Goal: Navigation & Orientation: Understand site structure

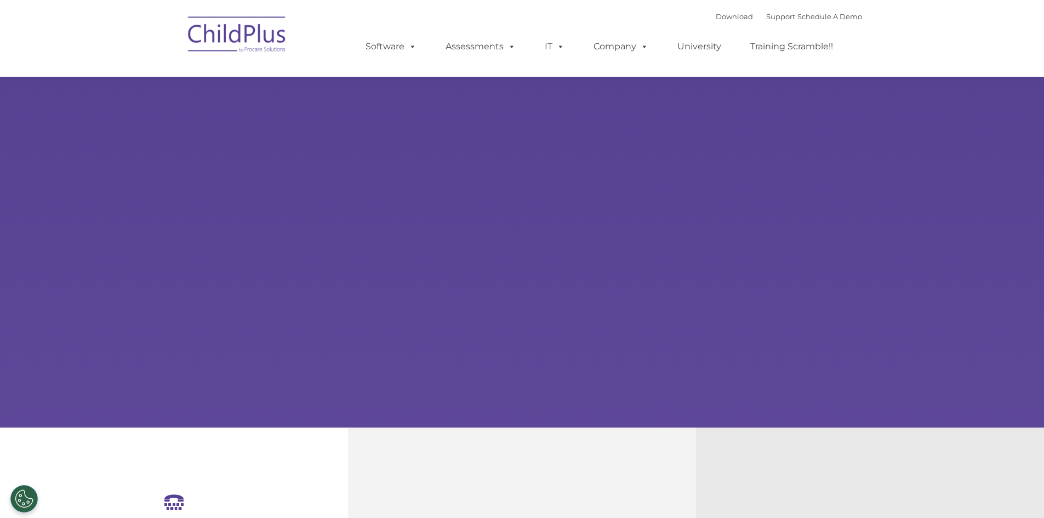
select select "MEDIUM"
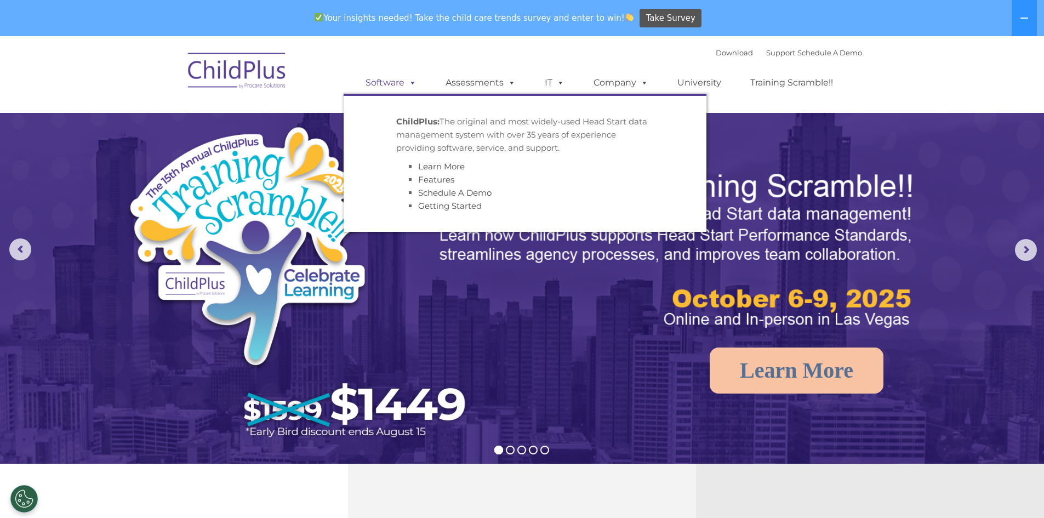
click at [400, 87] on link "Software" at bounding box center [391, 83] width 73 height 22
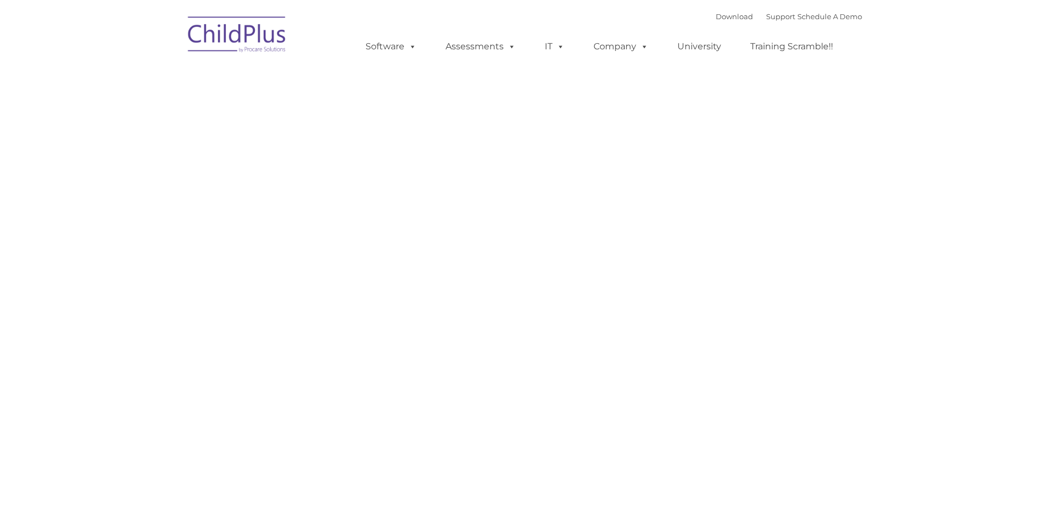
type input ""
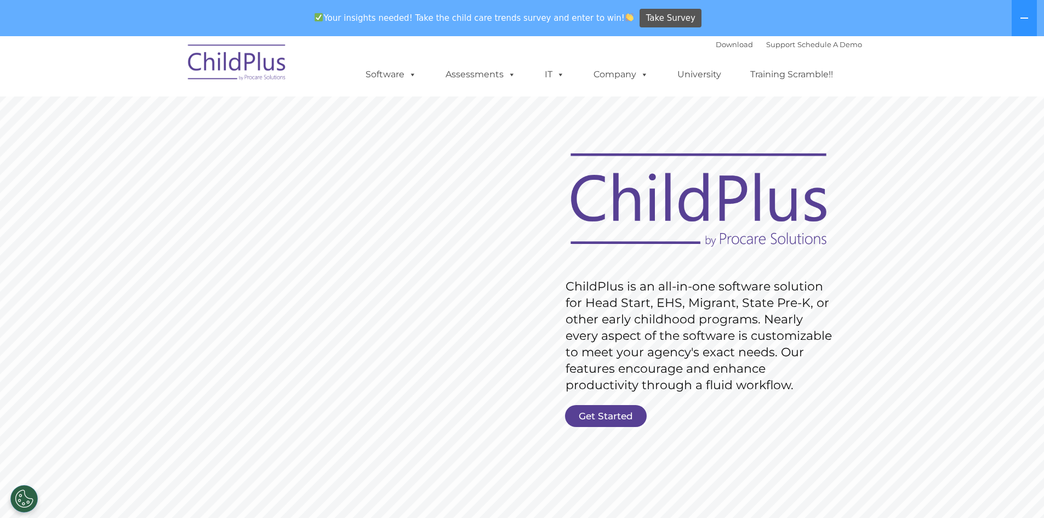
click at [266, 64] on img at bounding box center [238, 64] width 110 height 55
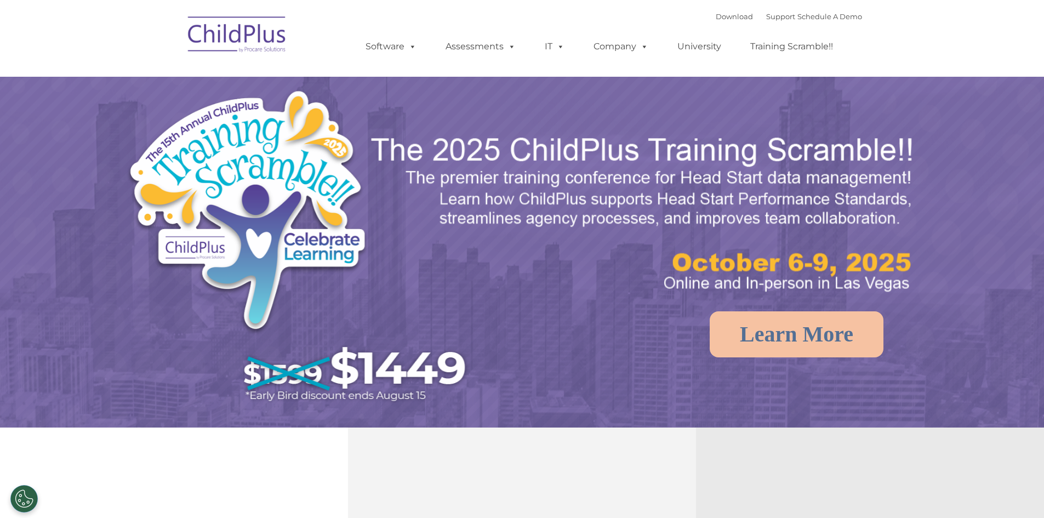
select select "MEDIUM"
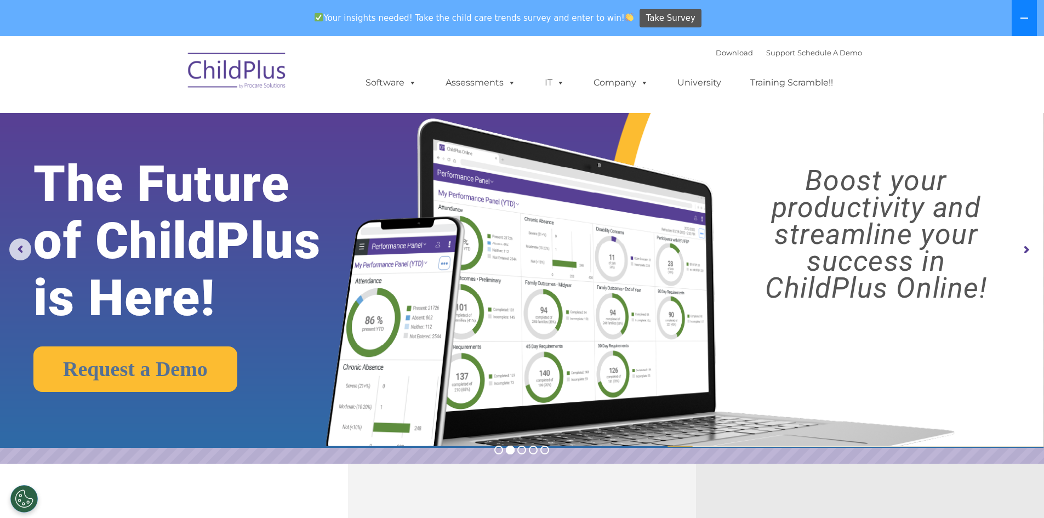
click at [1024, 25] on button at bounding box center [1024, 18] width 25 height 36
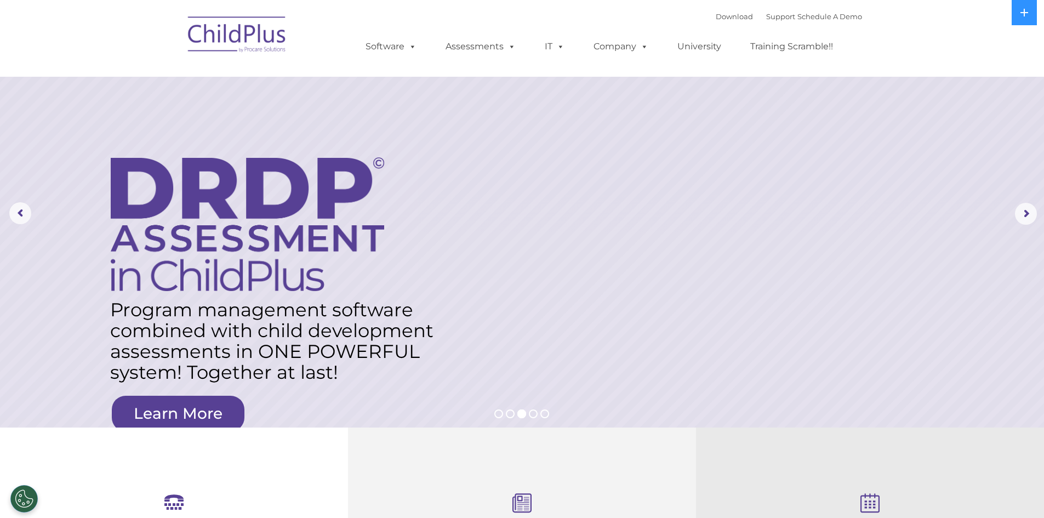
click at [254, 39] on img at bounding box center [238, 36] width 110 height 55
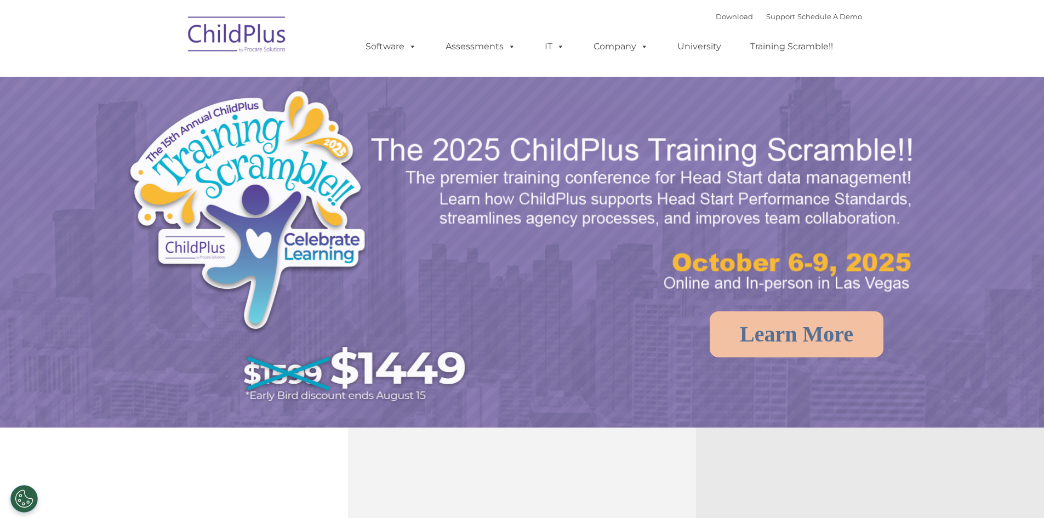
select select "MEDIUM"
